Goal: Task Accomplishment & Management: Manage account settings

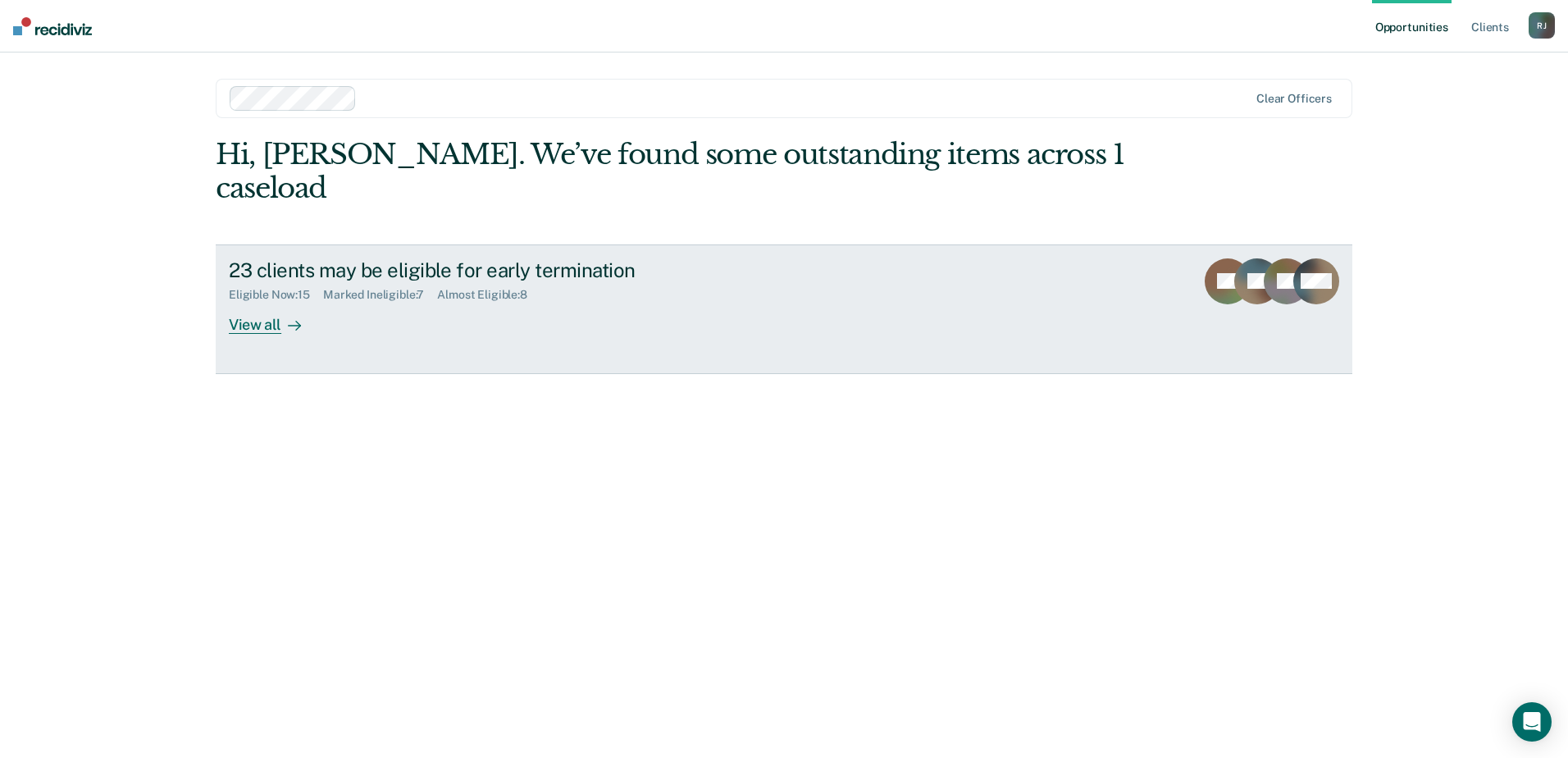
click at [263, 302] on div "View all" at bounding box center [275, 318] width 92 height 32
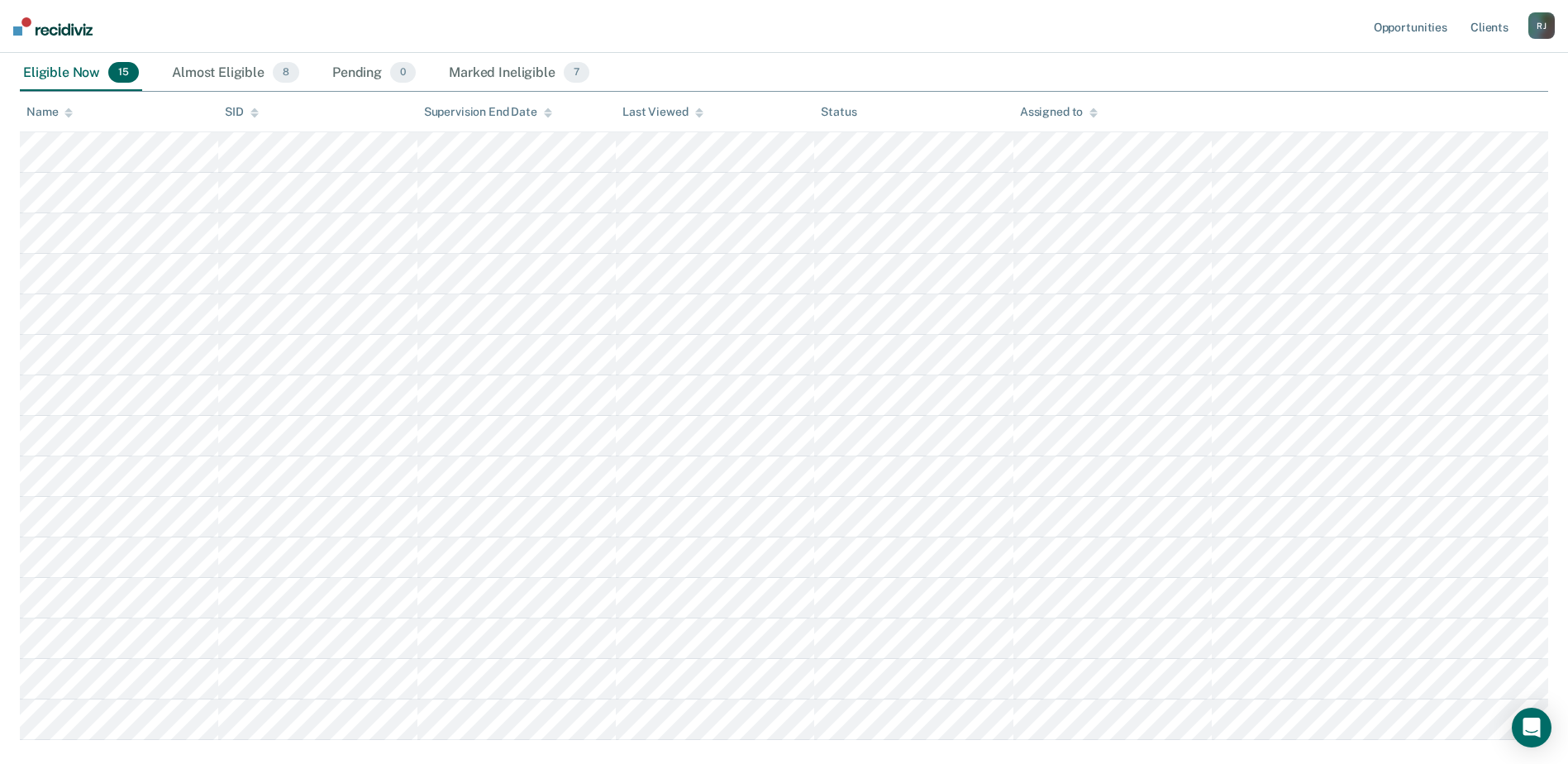
scroll to position [165, 0]
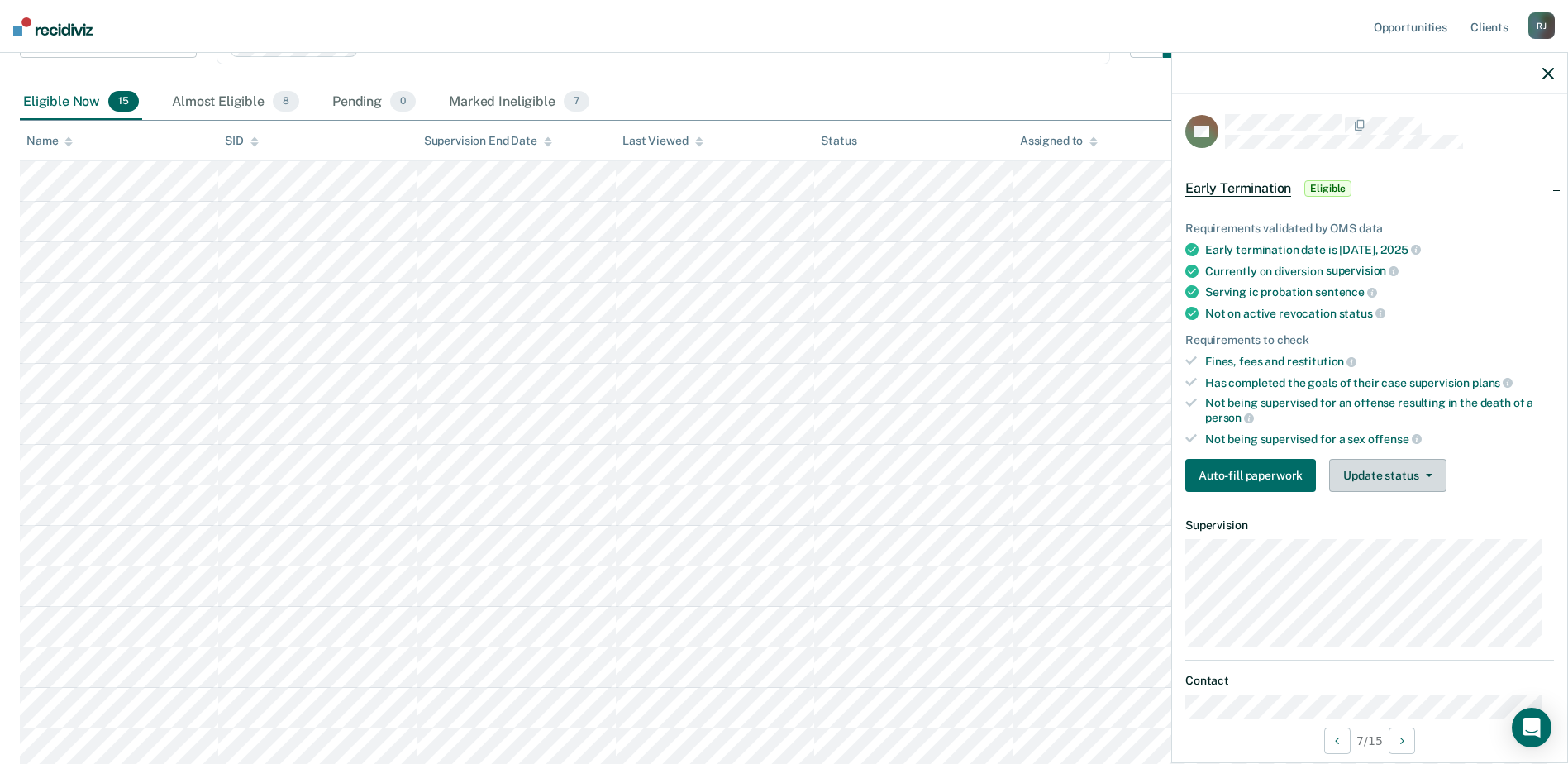
click at [1429, 478] on button "Update status" at bounding box center [1387, 475] width 116 height 33
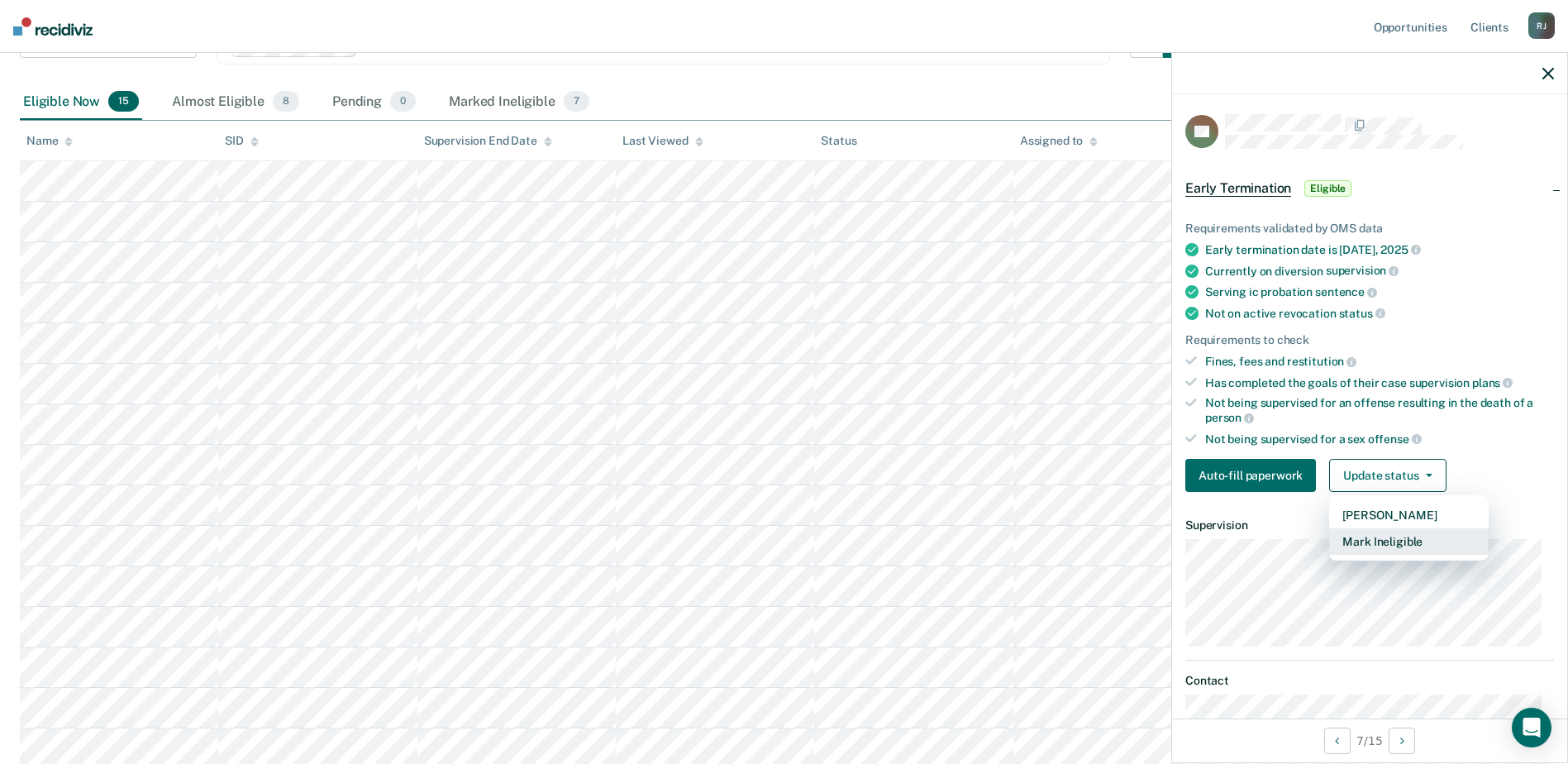
click at [1410, 539] on button "Mark Ineligible" at bounding box center [1409, 541] width 159 height 27
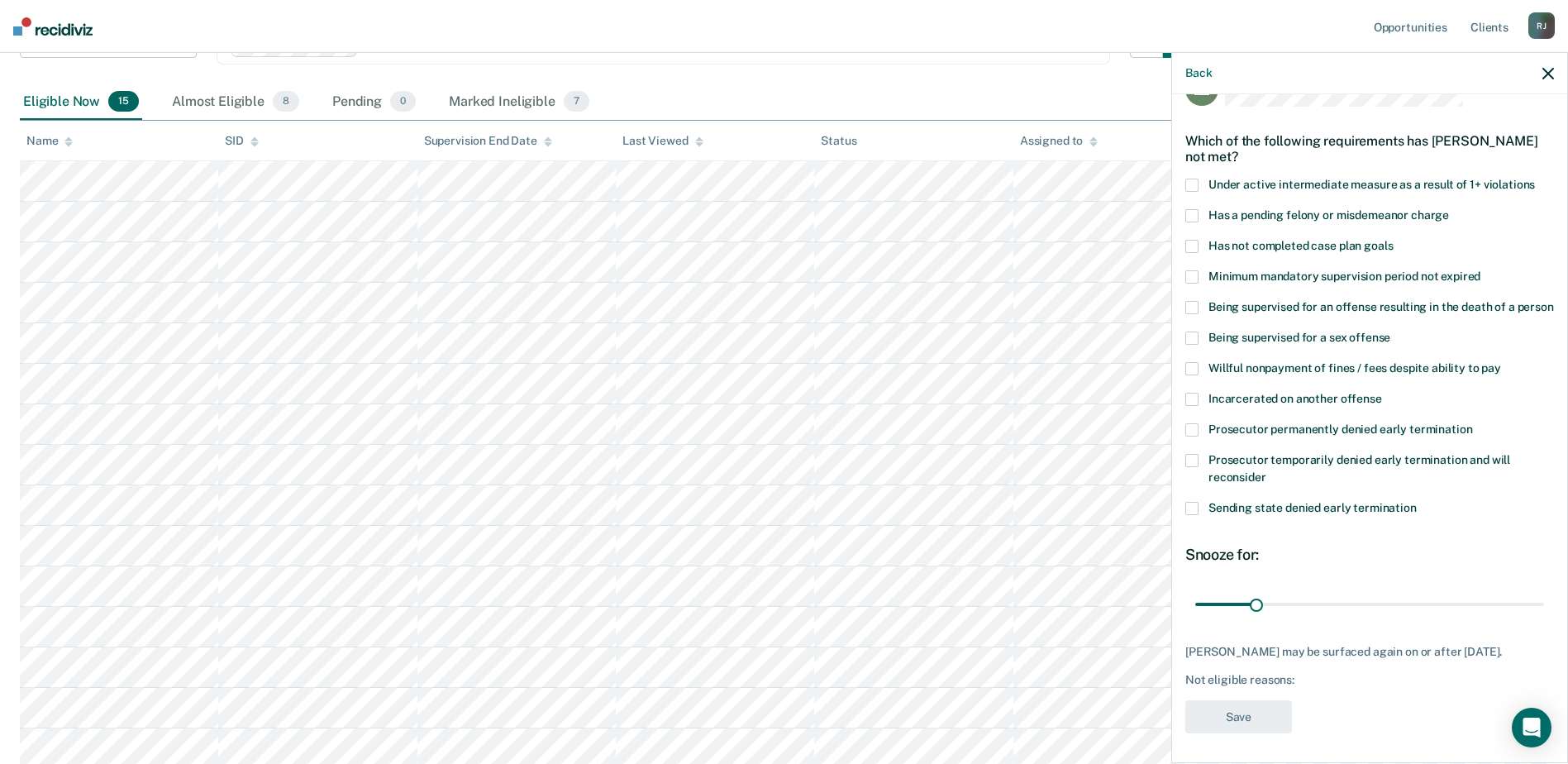
scroll to position [75, 0]
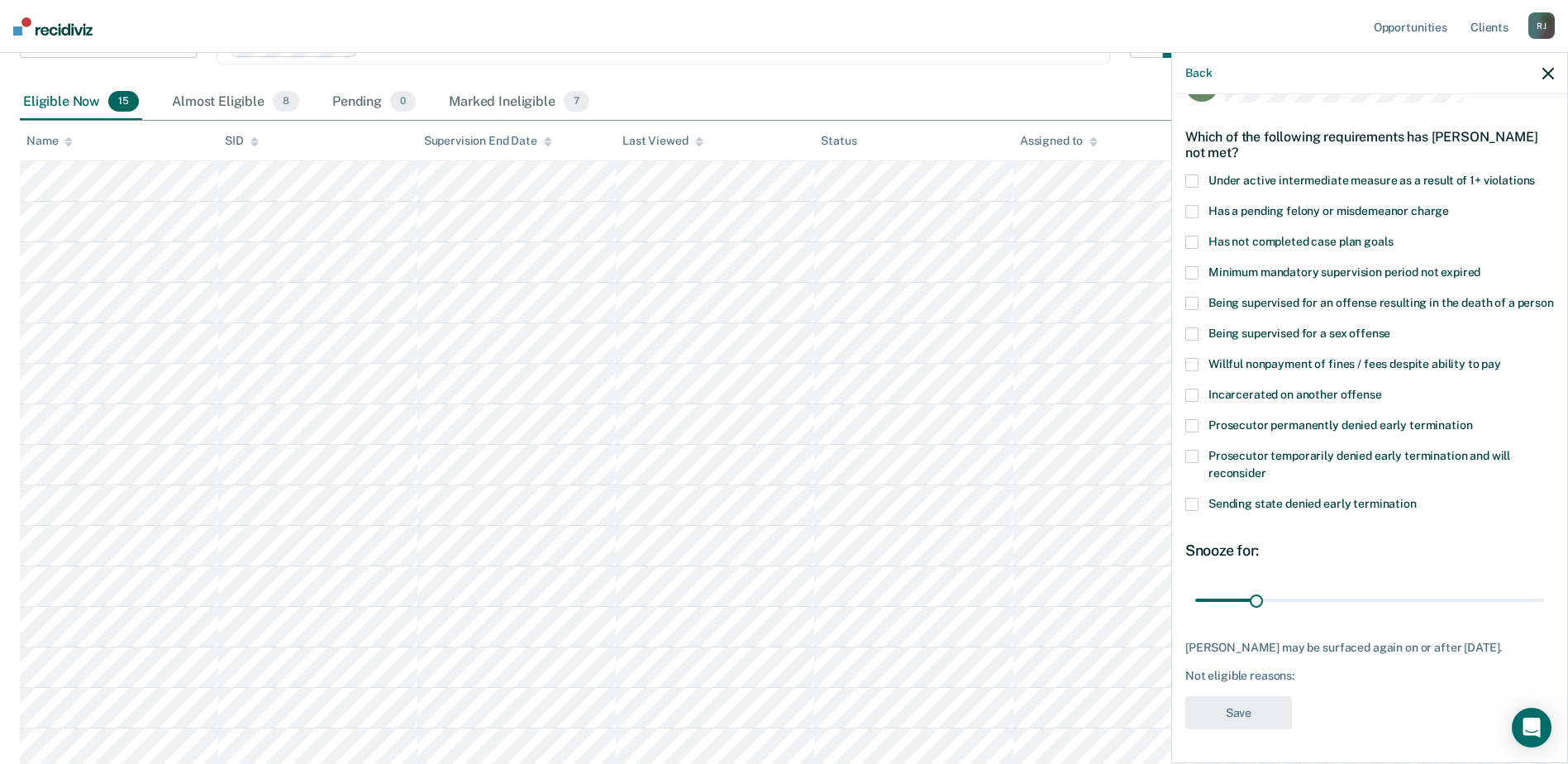
click at [1201, 497] on label "Sending state denied early termination" at bounding box center [1370, 506] width 368 height 17
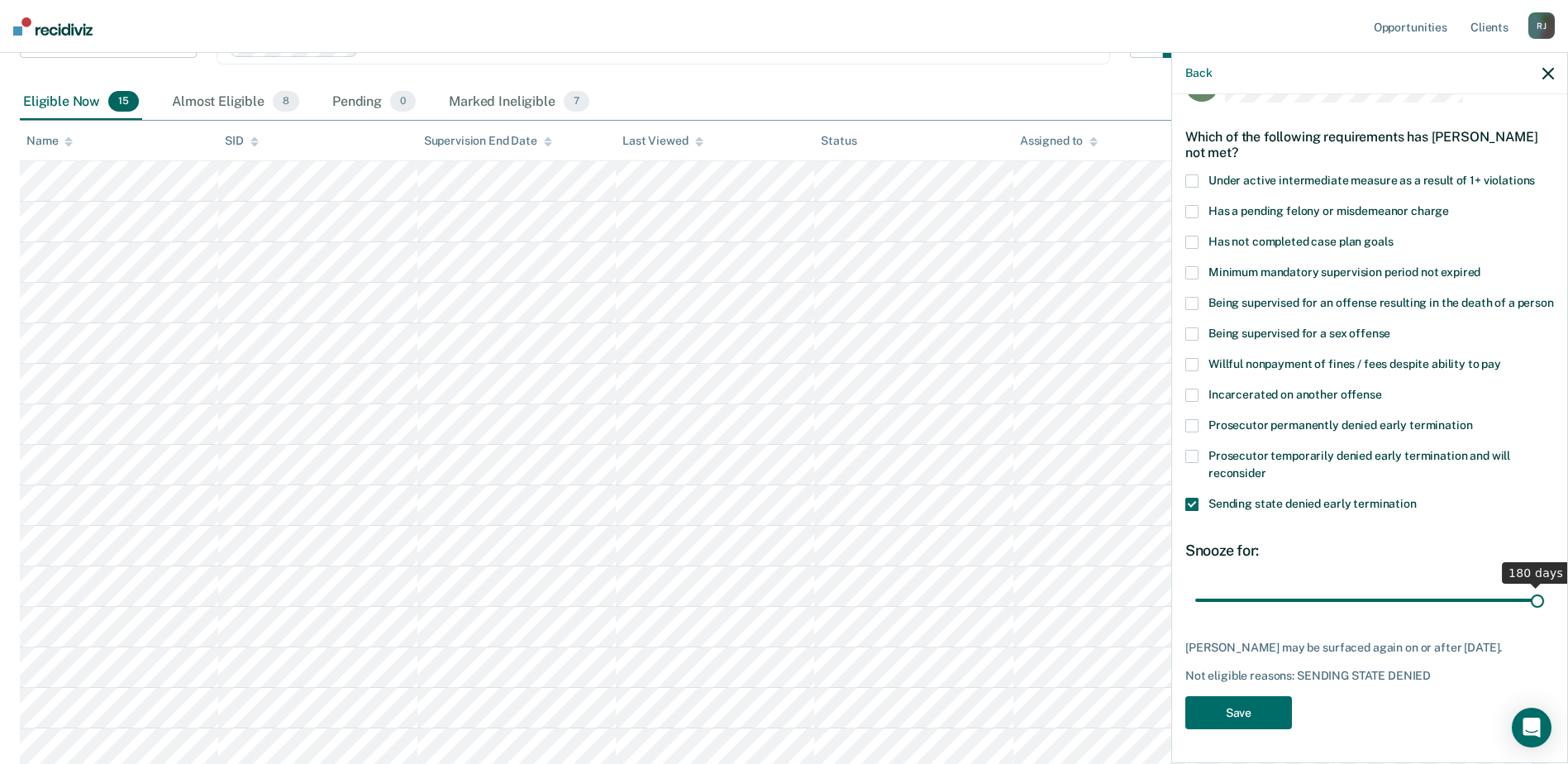
drag, startPoint x: 1251, startPoint y: 584, endPoint x: 1540, endPoint y: 594, distance: 289.2
type input "180"
click at [1540, 594] on input "range" at bounding box center [1369, 600] width 349 height 29
click at [1248, 716] on button "Save" at bounding box center [1239, 712] width 107 height 34
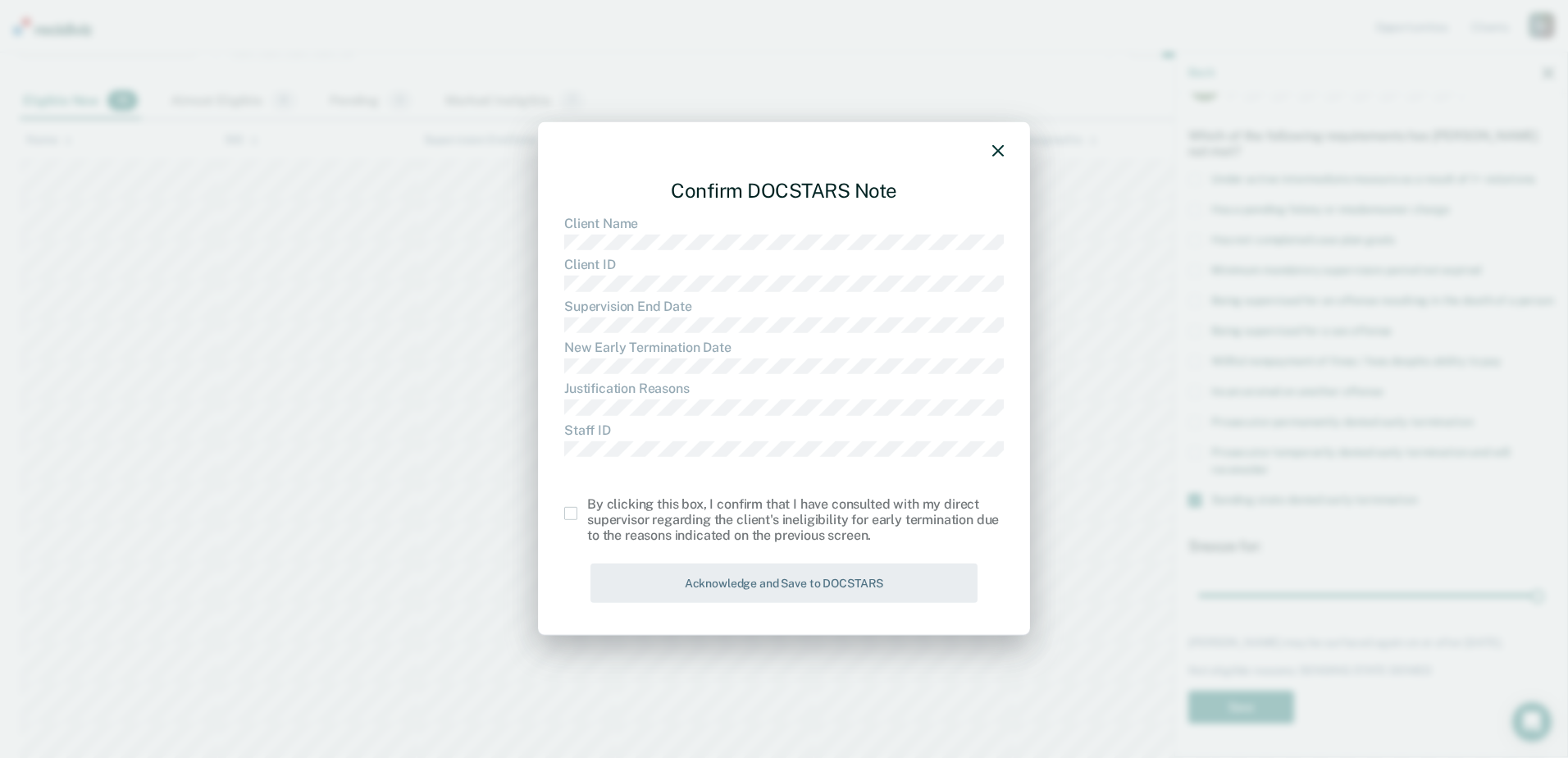
click at [570, 512] on span at bounding box center [570, 513] width 13 height 13
click at [587, 507] on input "checkbox" at bounding box center [587, 507] width 0 height 0
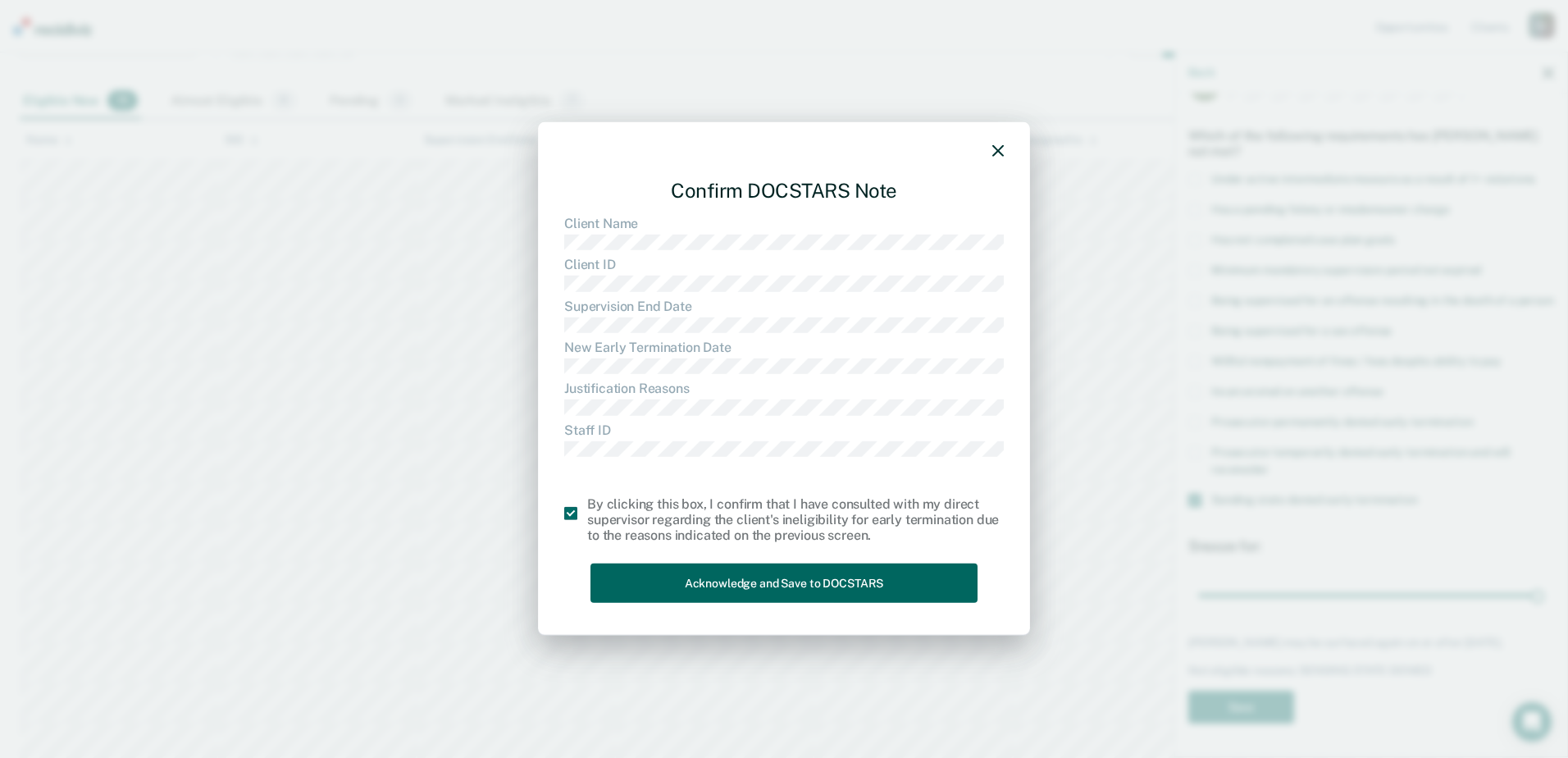
click at [710, 592] on button "Acknowledge and Save to DOCSTARS" at bounding box center [784, 582] width 387 height 40
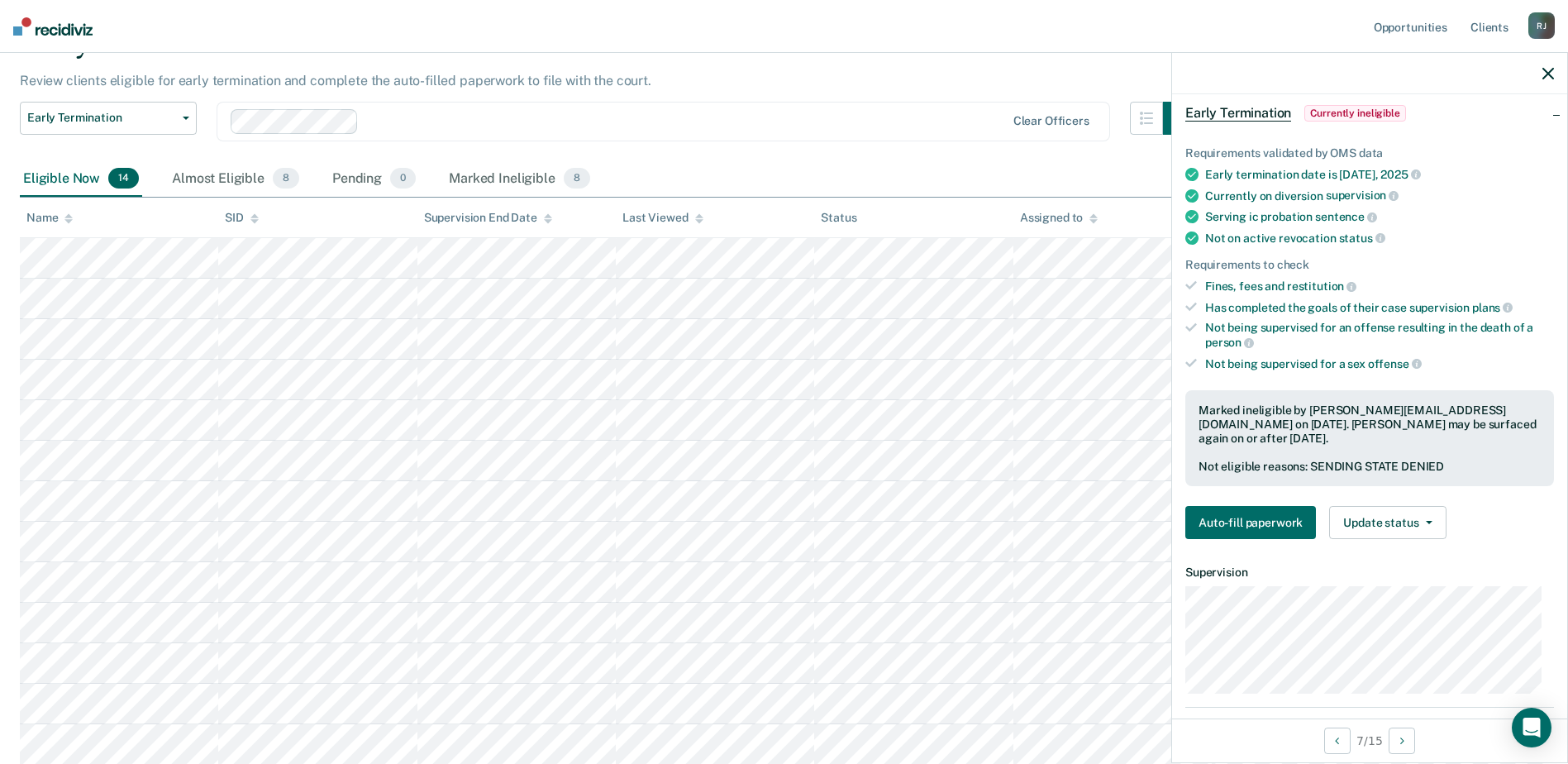
scroll to position [0, 0]
